Goal: Task Accomplishment & Management: Use online tool/utility

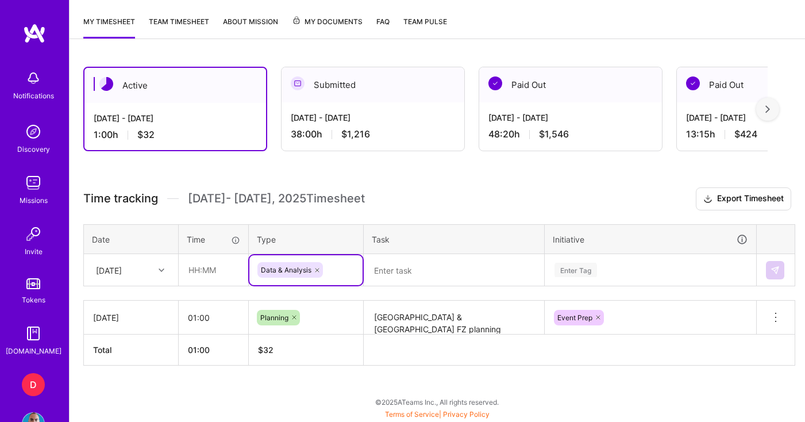
scroll to position [258, 0]
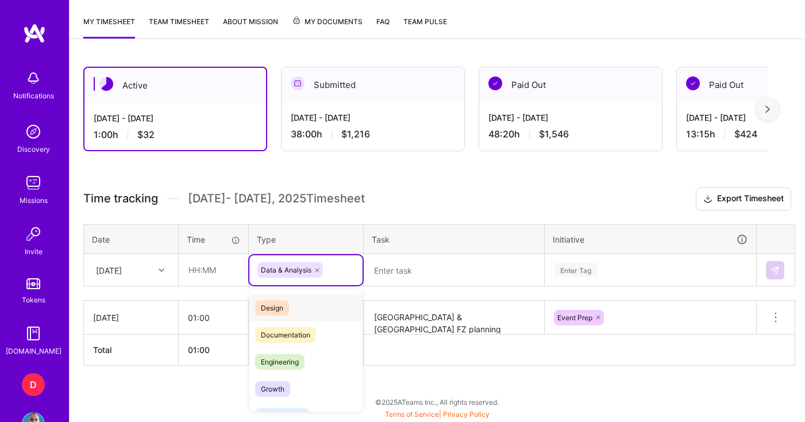
click at [314, 270] on icon at bounding box center [317, 270] width 7 height 7
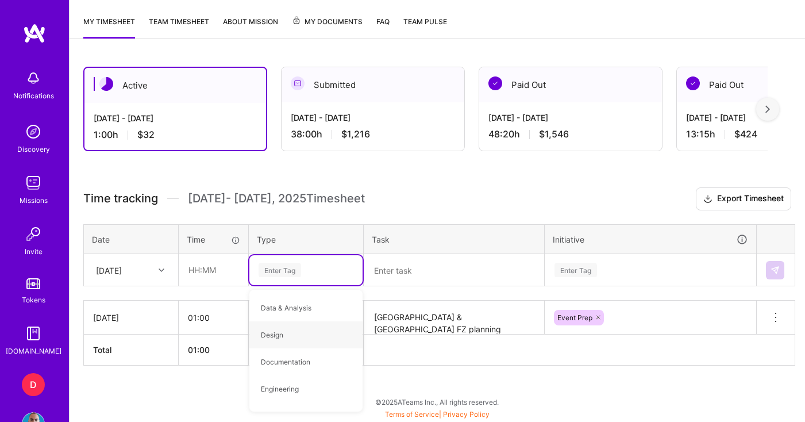
click at [317, 270] on div "Enter Tag" at bounding box center [306, 270] width 97 height 14
type input "meet"
click at [294, 307] on span "Meetings" at bounding box center [275, 308] width 41 height 16
click at [121, 265] on div "[DATE]" at bounding box center [109, 270] width 26 height 12
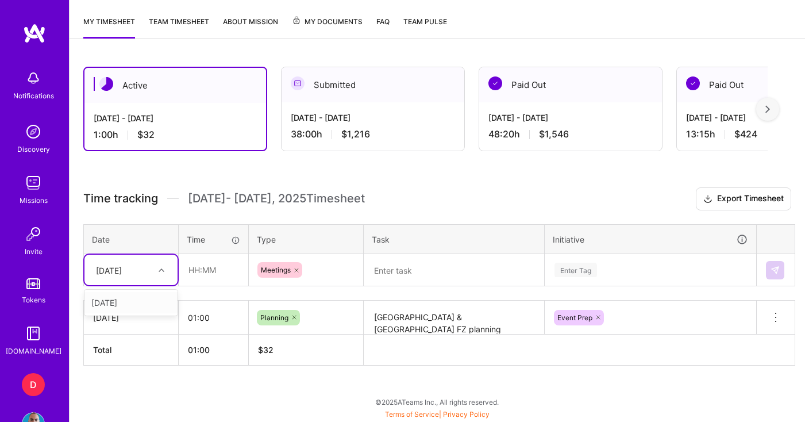
click at [120, 304] on div "[DATE]" at bounding box center [130, 302] width 93 height 21
click at [213, 270] on input "text" at bounding box center [213, 270] width 68 height 30
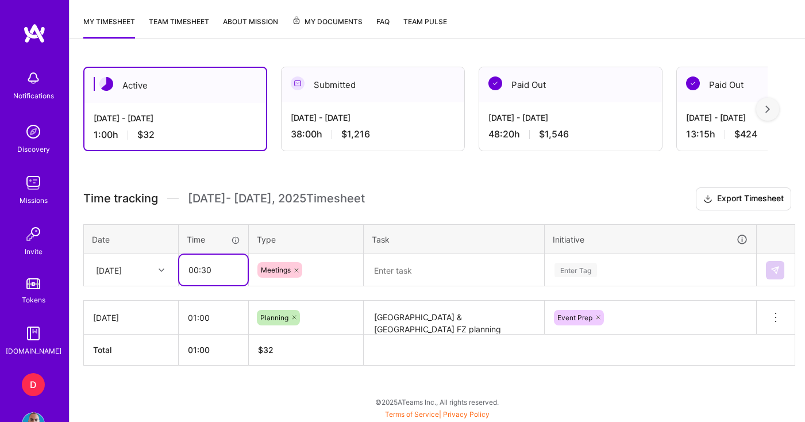
type input "00:30"
click at [415, 280] on textarea at bounding box center [454, 270] width 178 height 30
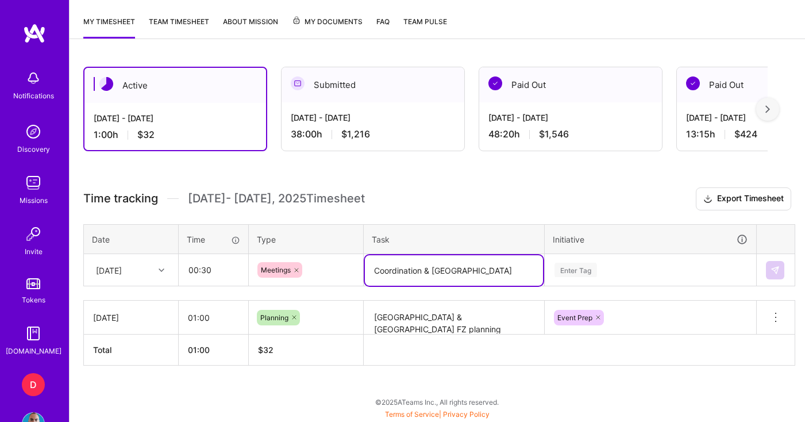
click at [376, 272] on textarea "Coordination & [GEOGRAPHIC_DATA]" at bounding box center [454, 270] width 178 height 30
click at [506, 270] on textarea "Events Coordination & [GEOGRAPHIC_DATA]" at bounding box center [454, 270] width 178 height 30
type textarea "Events Coordination & Spain Market Sync"
click at [606, 267] on div "Enter Tag" at bounding box center [650, 270] width 210 height 30
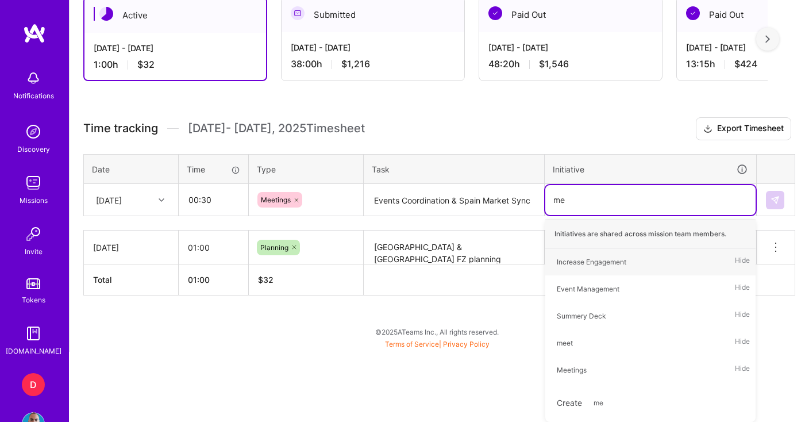
type input "mee"
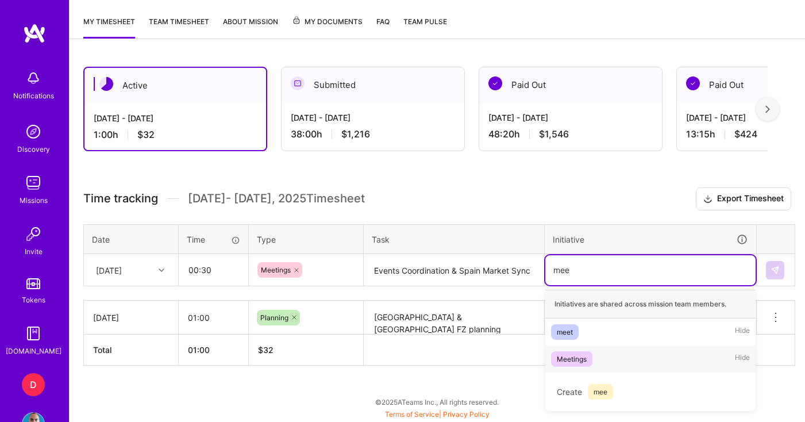
click at [579, 367] on div "Meetings Hide" at bounding box center [650, 358] width 210 height 27
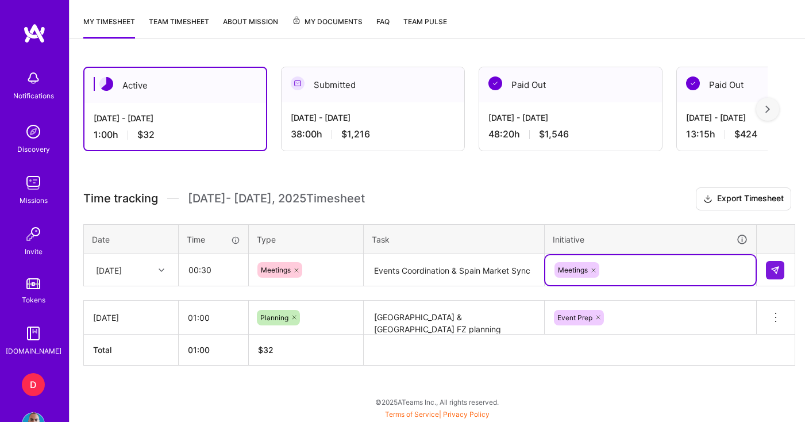
click at [531, 268] on textarea "Events Coordination & Spain Market Sync" at bounding box center [454, 270] width 178 height 30
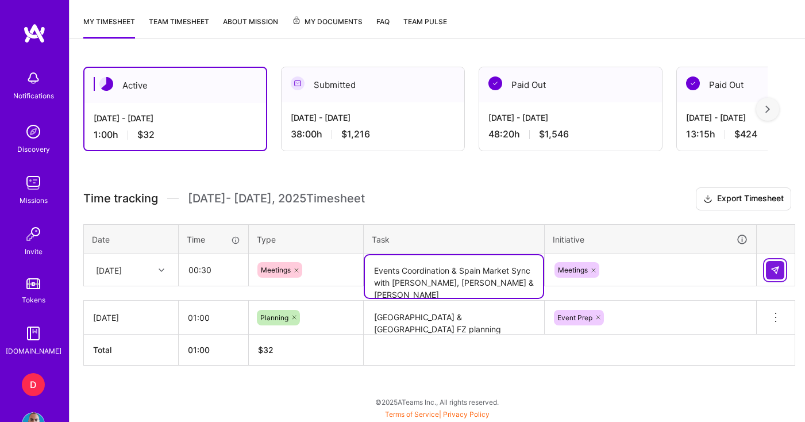
type textarea "Events Coordination & Spain Market Sync with [PERSON_NAME], [PERSON_NAME] & [PE…"
click at [781, 268] on button at bounding box center [775, 270] width 18 height 18
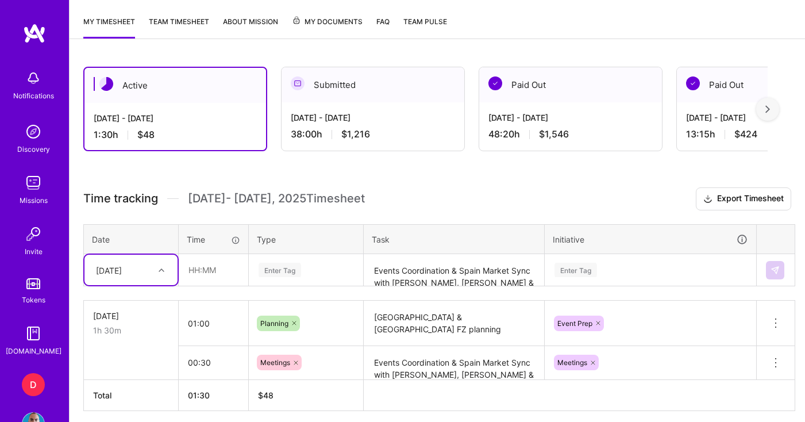
click at [149, 271] on div "[DATE]" at bounding box center [122, 269] width 64 height 19
click at [125, 301] on div "[DATE]" at bounding box center [130, 302] width 93 height 21
click at [227, 271] on input "text" at bounding box center [213, 270] width 68 height 30
click at [199, 274] on input "01:00" at bounding box center [213, 270] width 68 height 30
type input "01:30"
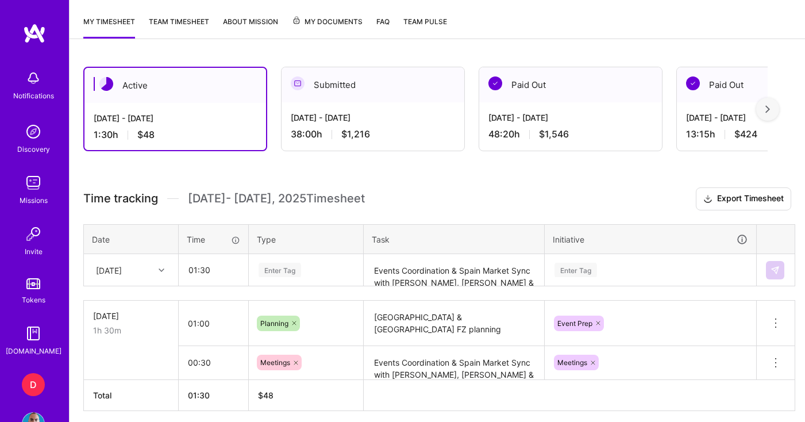
click at [294, 267] on div "Time tracking [DATE] - [DATE] Timesheet Export Timesheet Date Time Type Task In…" at bounding box center [437, 299] width 708 height 224
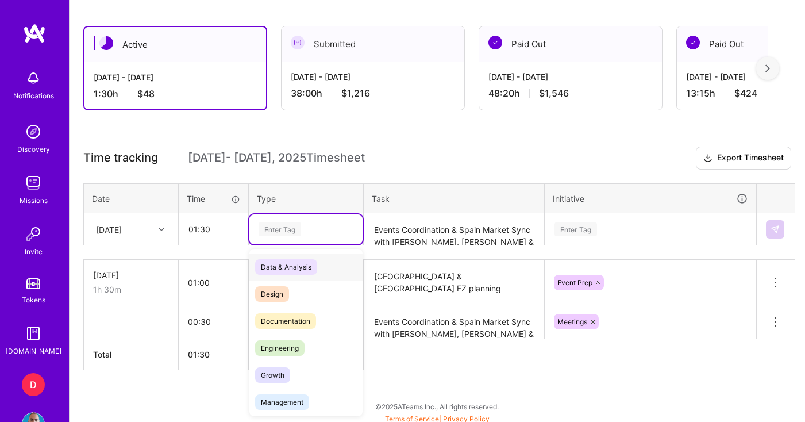
scroll to position [302, 0]
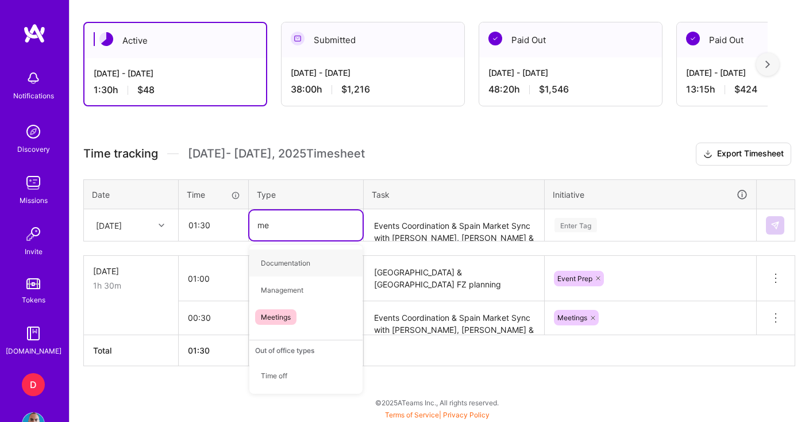
type input "mee"
click at [290, 267] on span "Meetings" at bounding box center [275, 263] width 41 height 16
click at [425, 224] on textarea "Events Coordination & Spain Market Sync with [PERSON_NAME], [PERSON_NAME] & [PE…" at bounding box center [454, 225] width 178 height 30
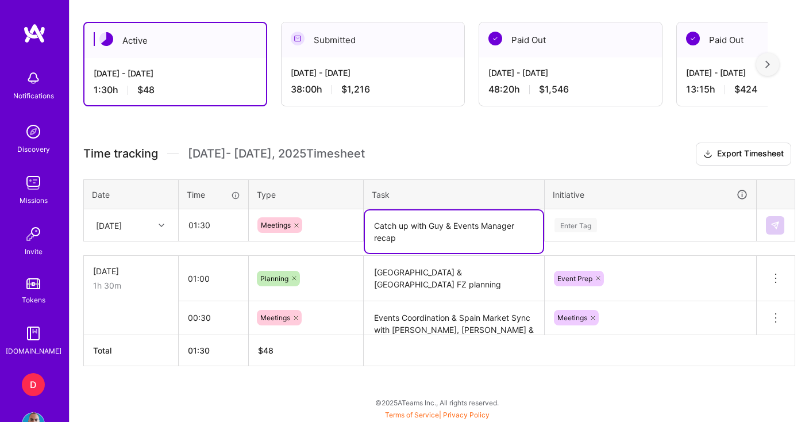
type textarea "Catch up with Guy & Events Manager recap"
click at [620, 217] on div "Enter Tag" at bounding box center [650, 225] width 210 height 30
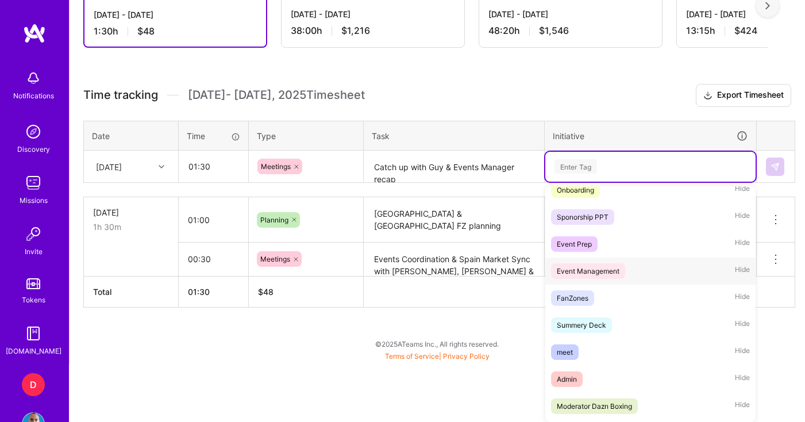
scroll to position [0, 0]
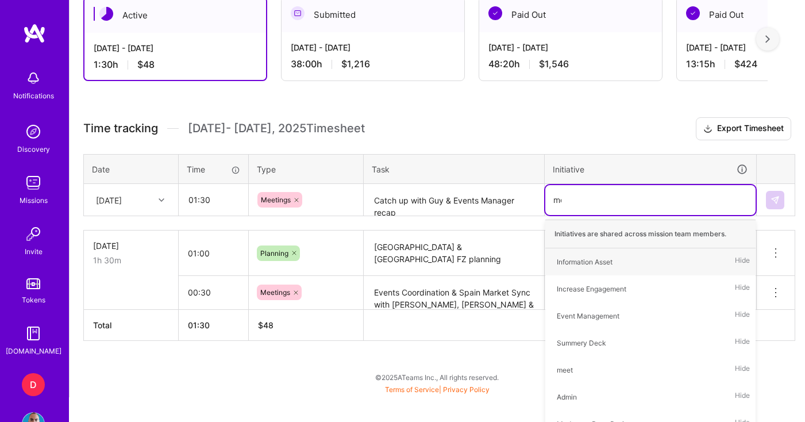
type input "mee"
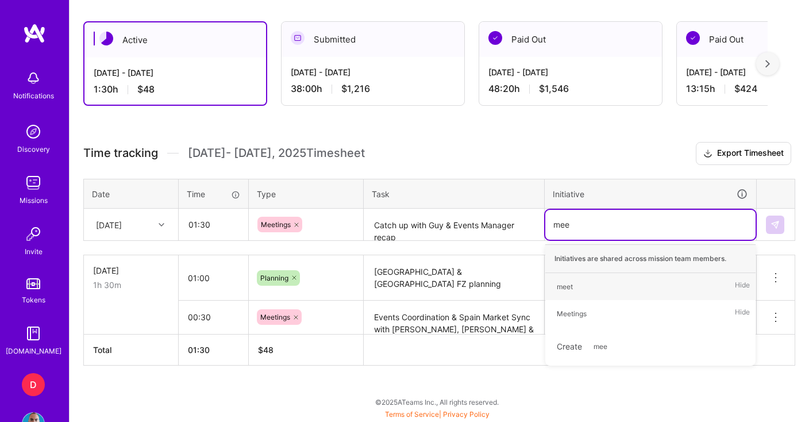
scroll to position [303, 0]
click at [585, 313] on div "Meetings" at bounding box center [572, 314] width 30 height 12
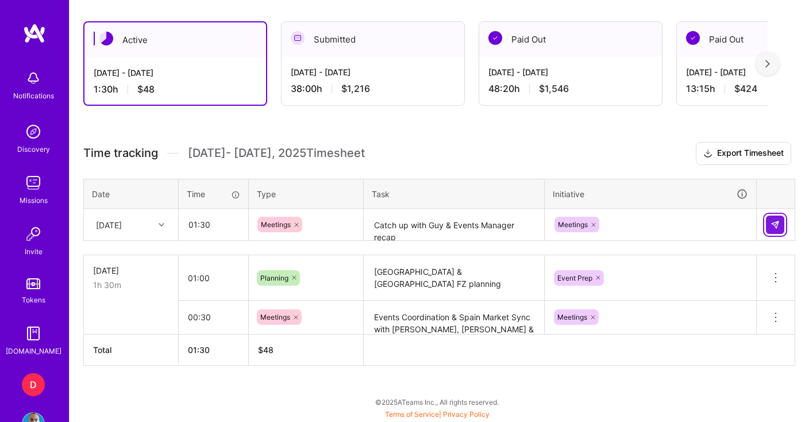
click at [780, 224] on button at bounding box center [775, 225] width 18 height 18
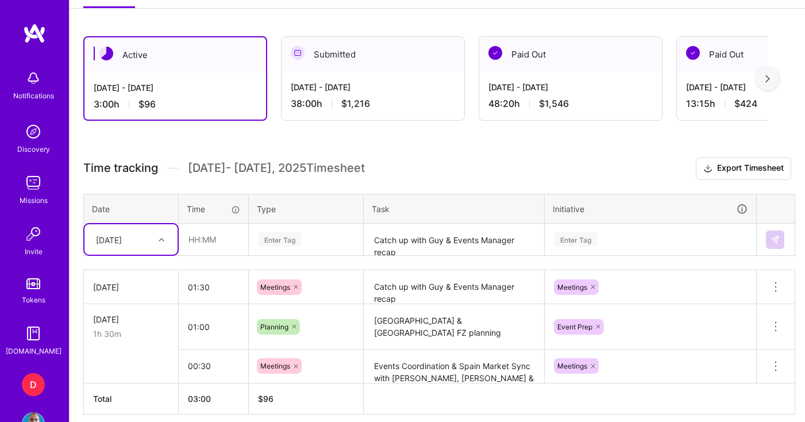
scroll to position [282, 0]
